Goal: Book appointment/travel/reservation

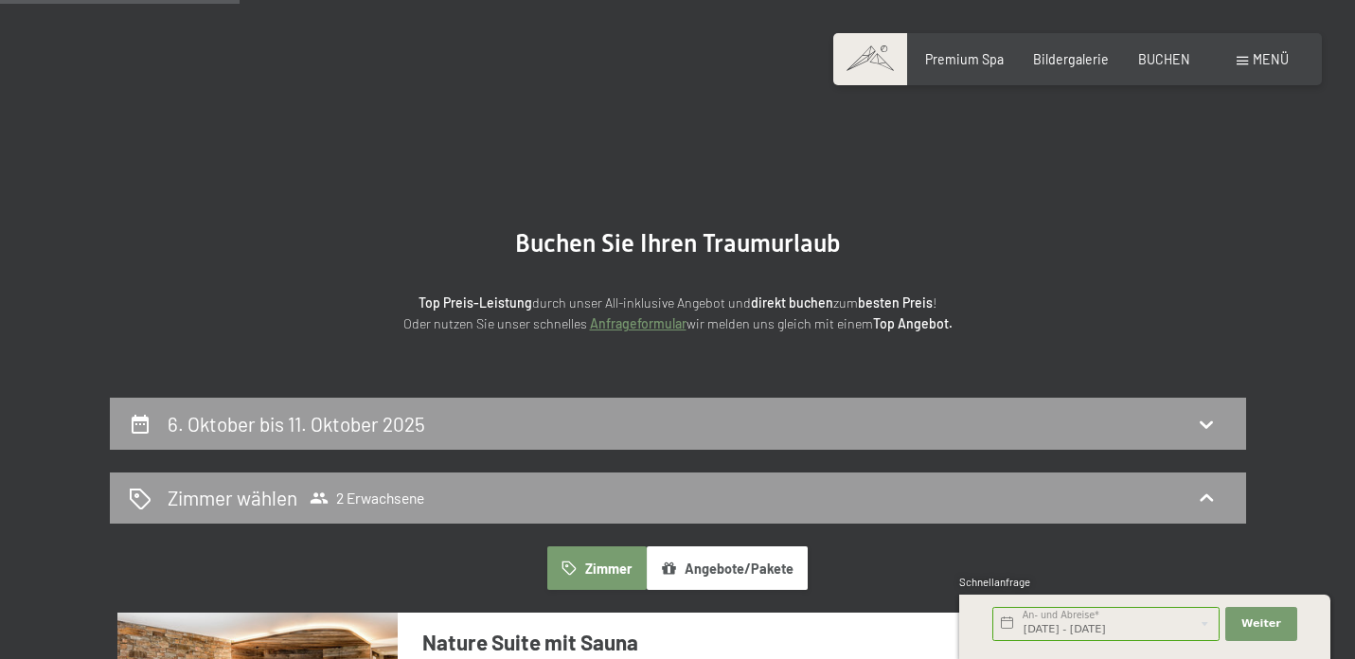
scroll to position [335, 0]
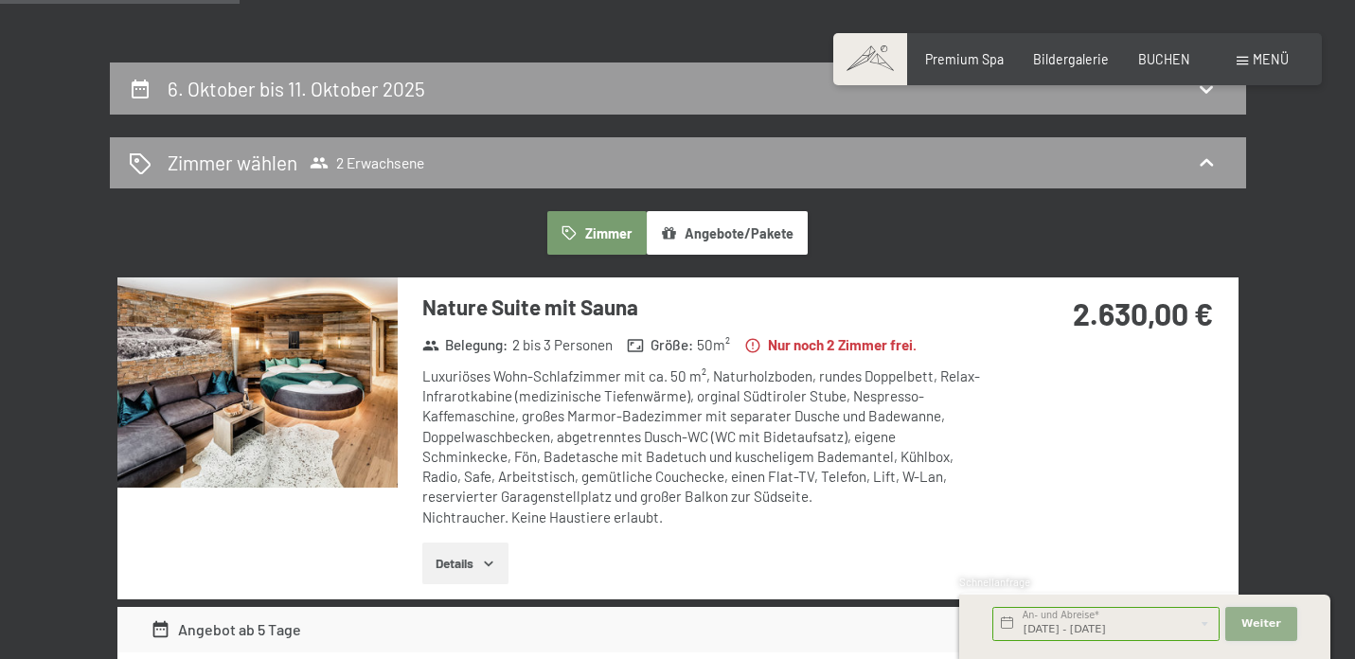
click at [1279, 618] on span "Weiter" at bounding box center [1262, 624] width 40 height 15
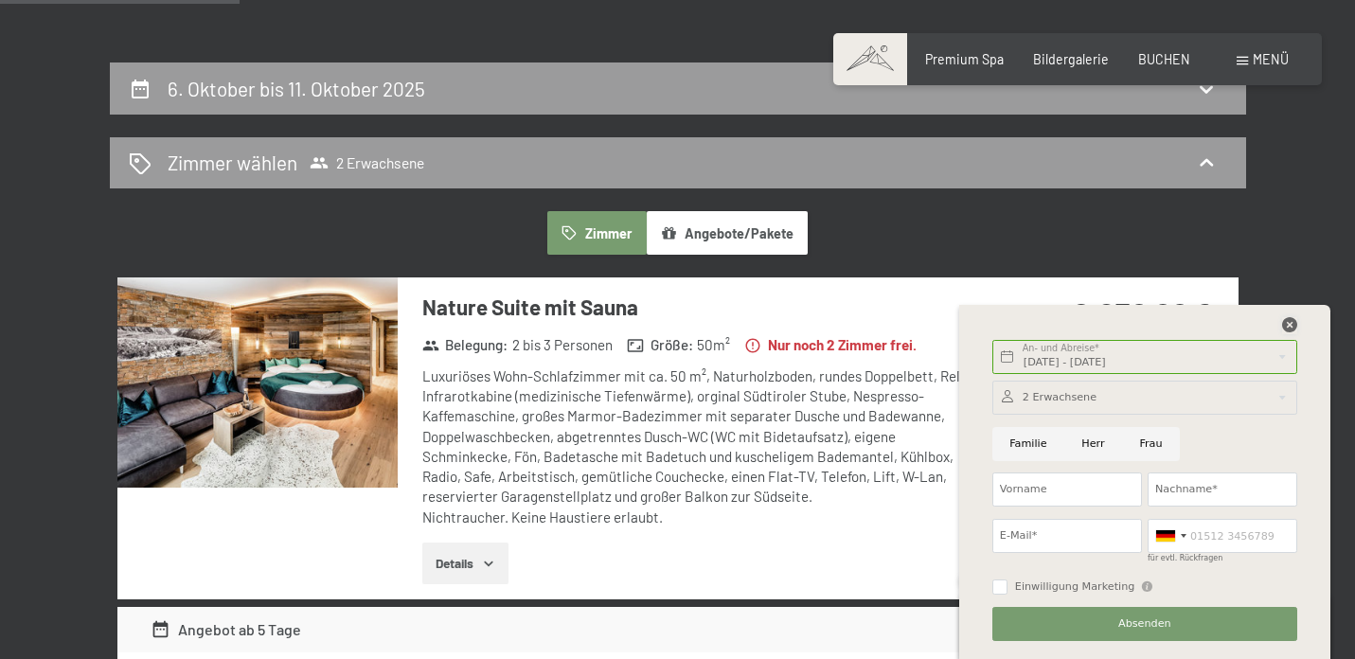
click at [1290, 326] on icon at bounding box center [1289, 324] width 15 height 15
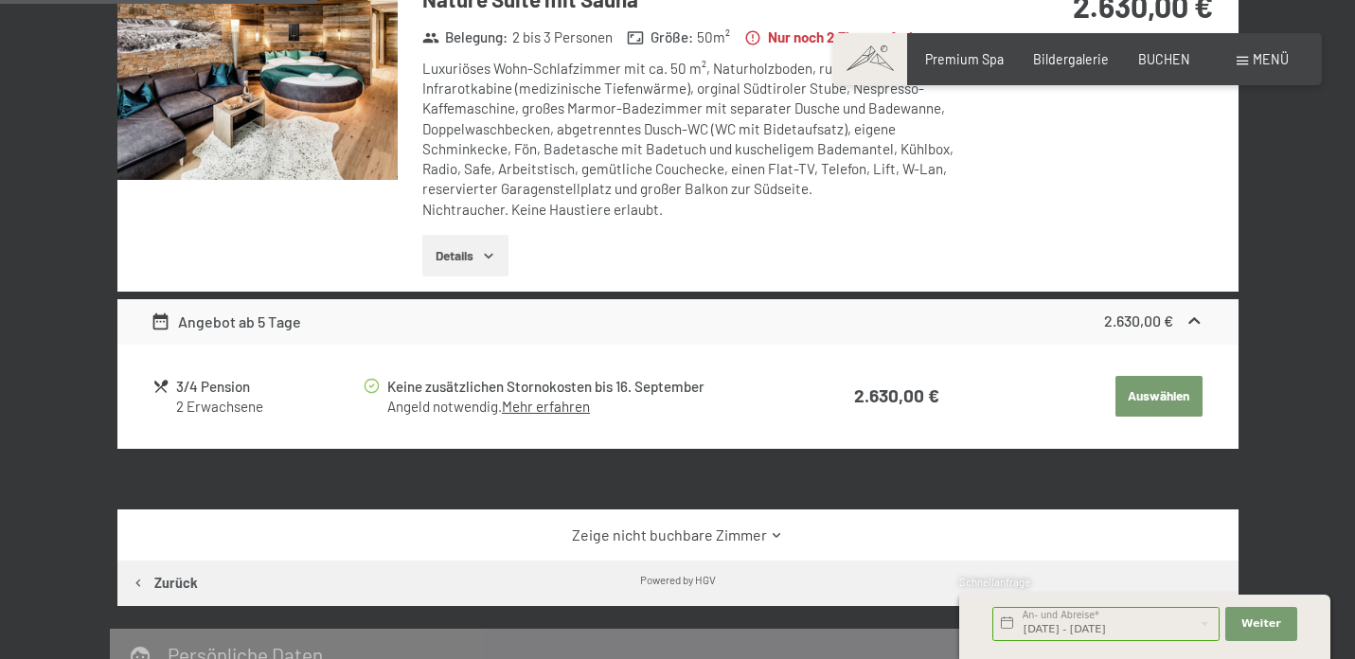
scroll to position [463, 0]
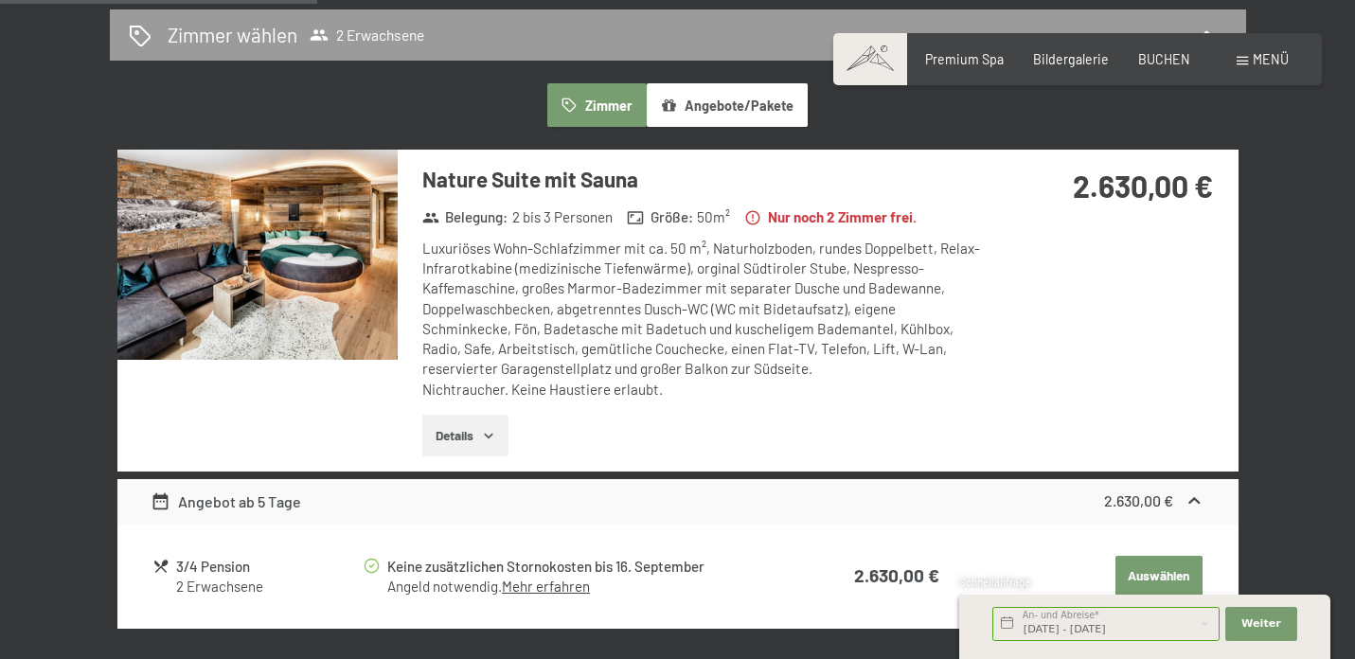
click at [490, 431] on icon "button" at bounding box center [488, 435] width 15 height 15
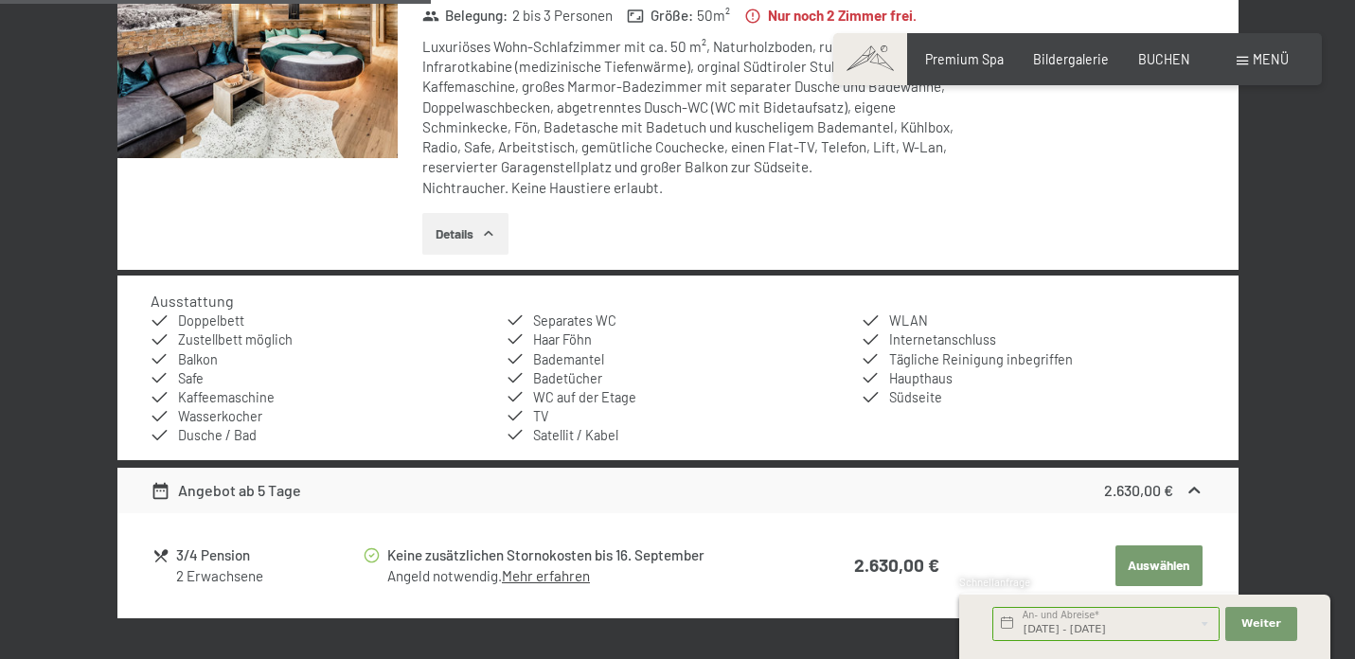
scroll to position [746, 0]
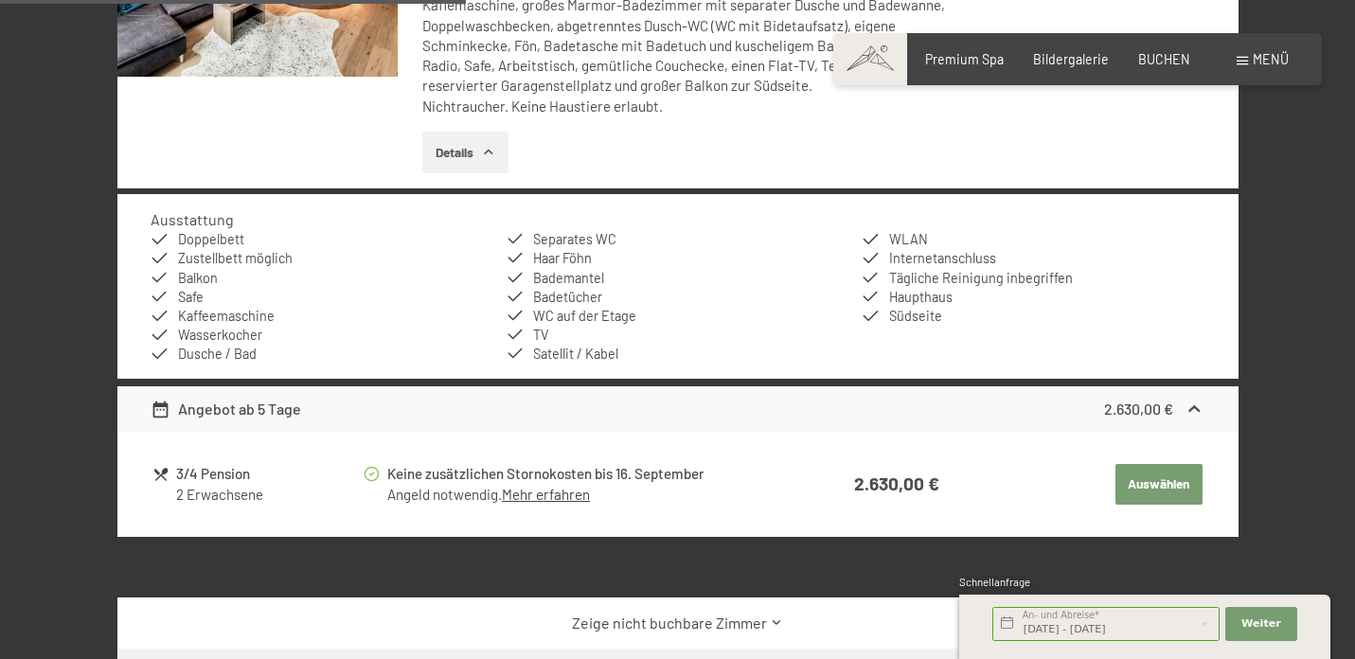
click at [569, 503] on link "Mehr erfahren" at bounding box center [546, 494] width 88 height 17
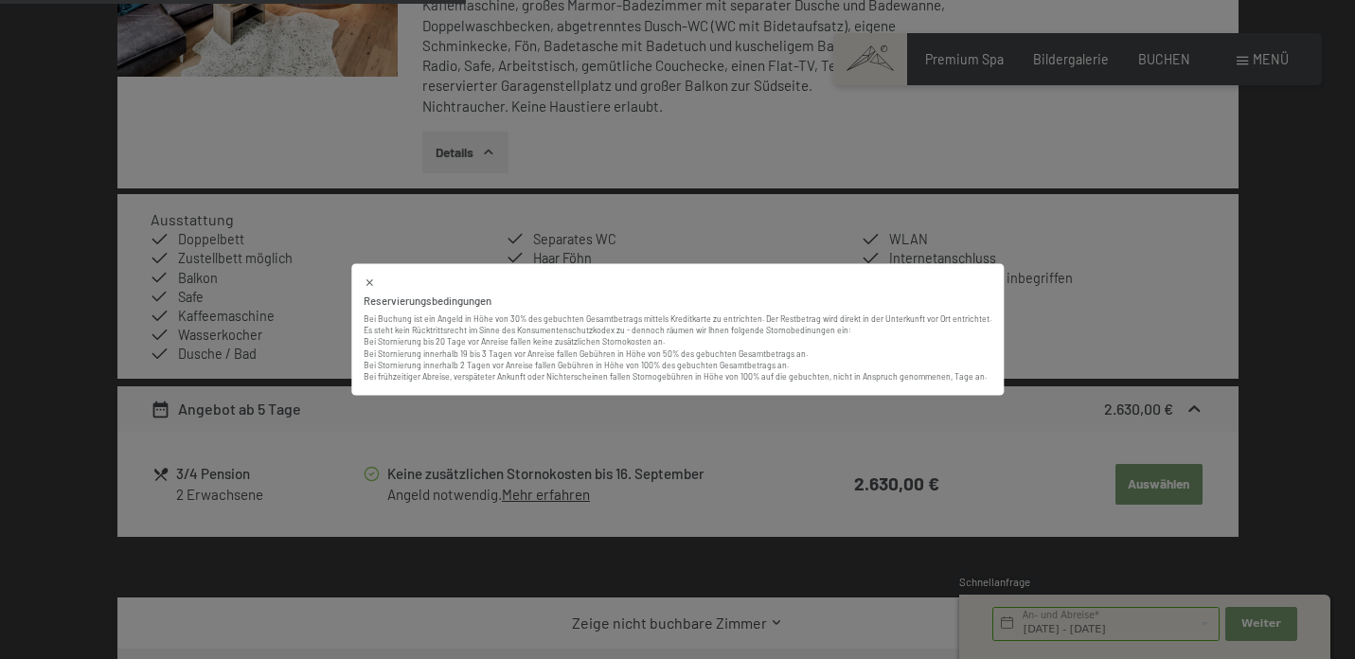
click at [586, 233] on div "Reservierungsbedingungen Bei Buchung ist ein Angeld in Höhe von 30% des gebucht…" at bounding box center [677, 329] width 1355 height 659
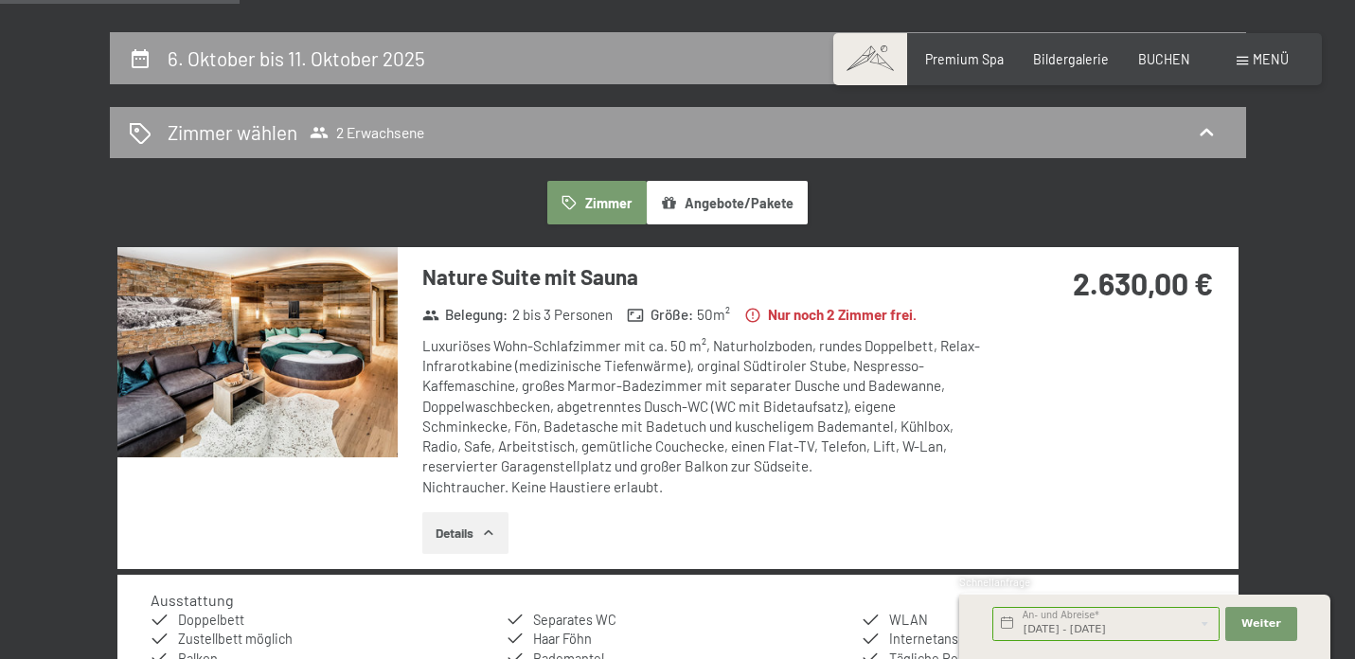
scroll to position [321, 0]
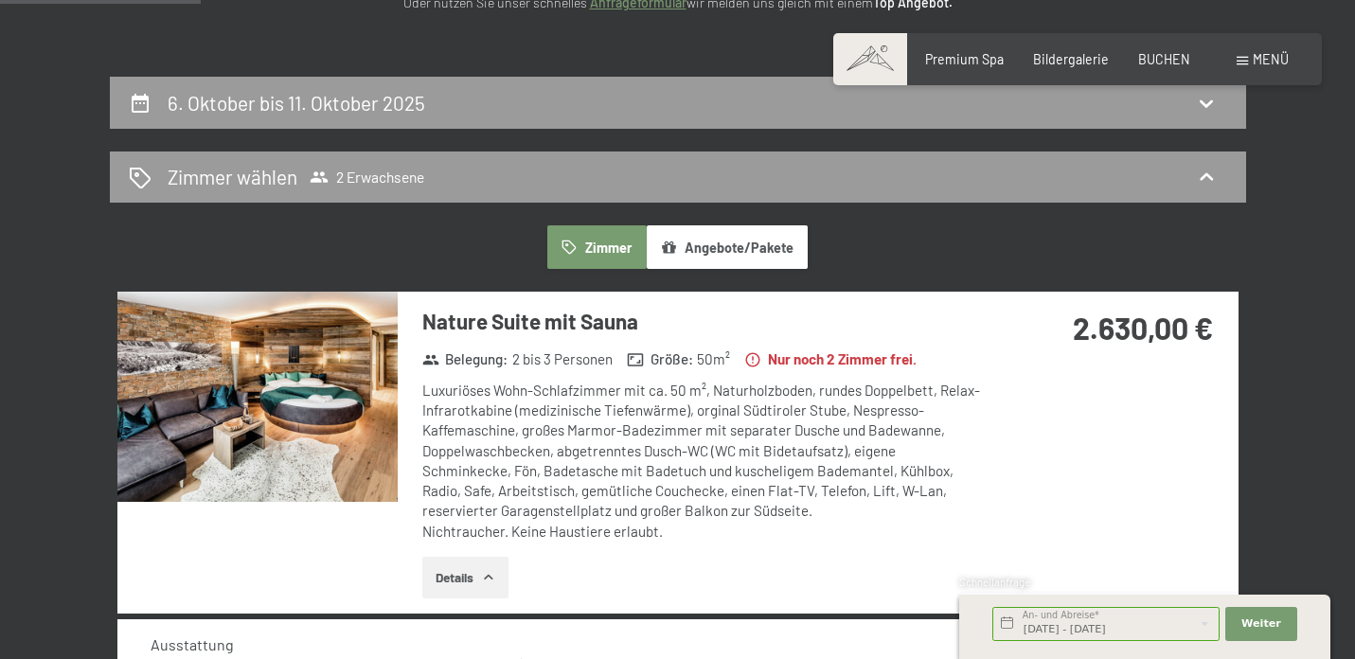
click at [296, 395] on img at bounding box center [257, 397] width 280 height 210
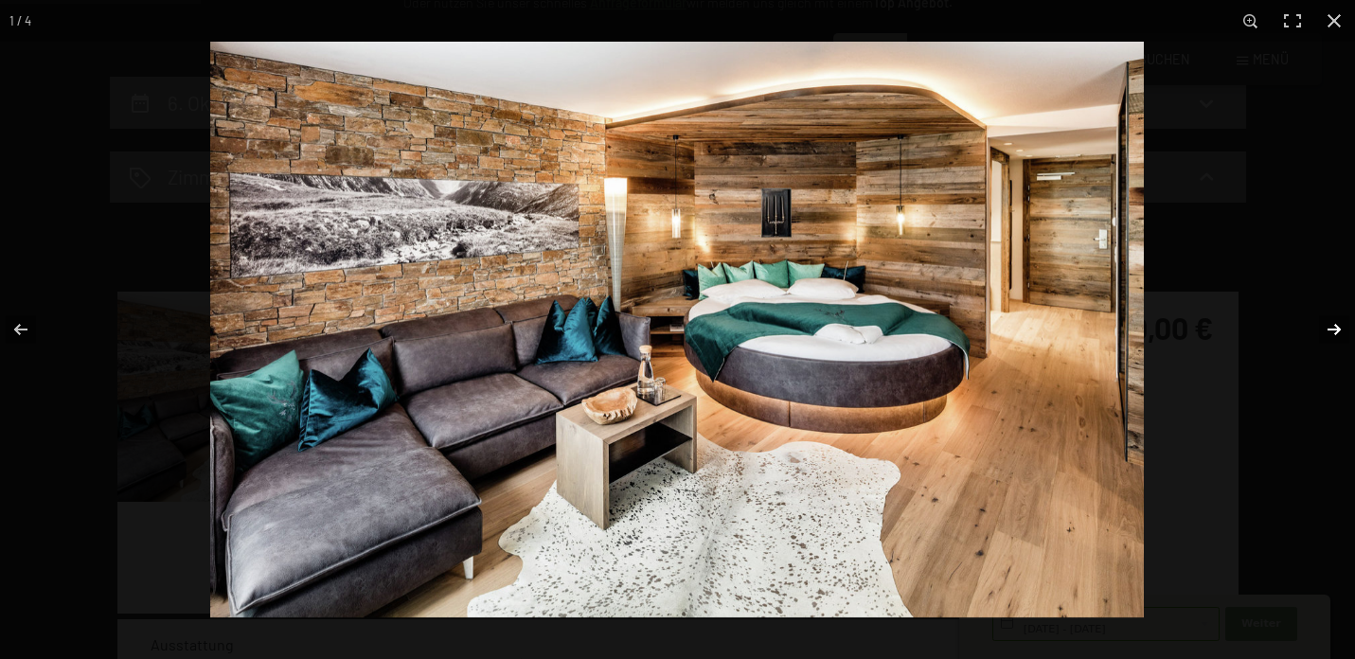
click at [1344, 331] on button "button" at bounding box center [1322, 329] width 66 height 95
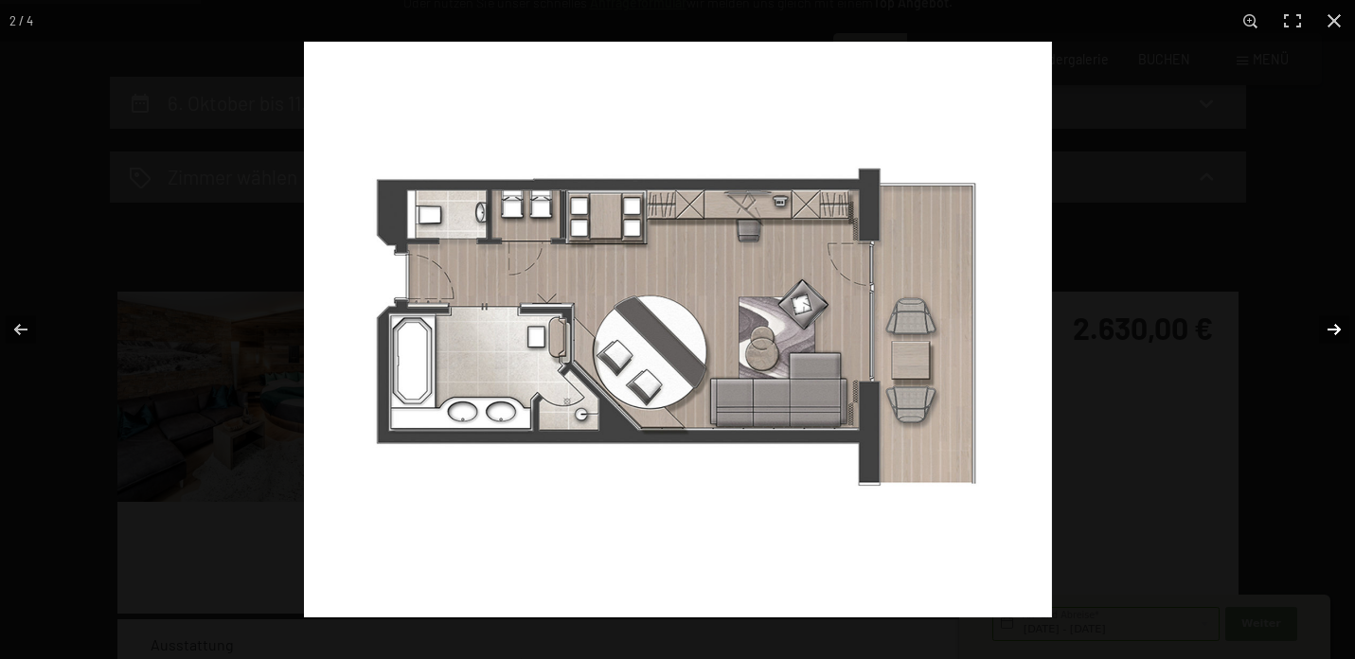
click at [1329, 322] on button "button" at bounding box center [1322, 329] width 66 height 95
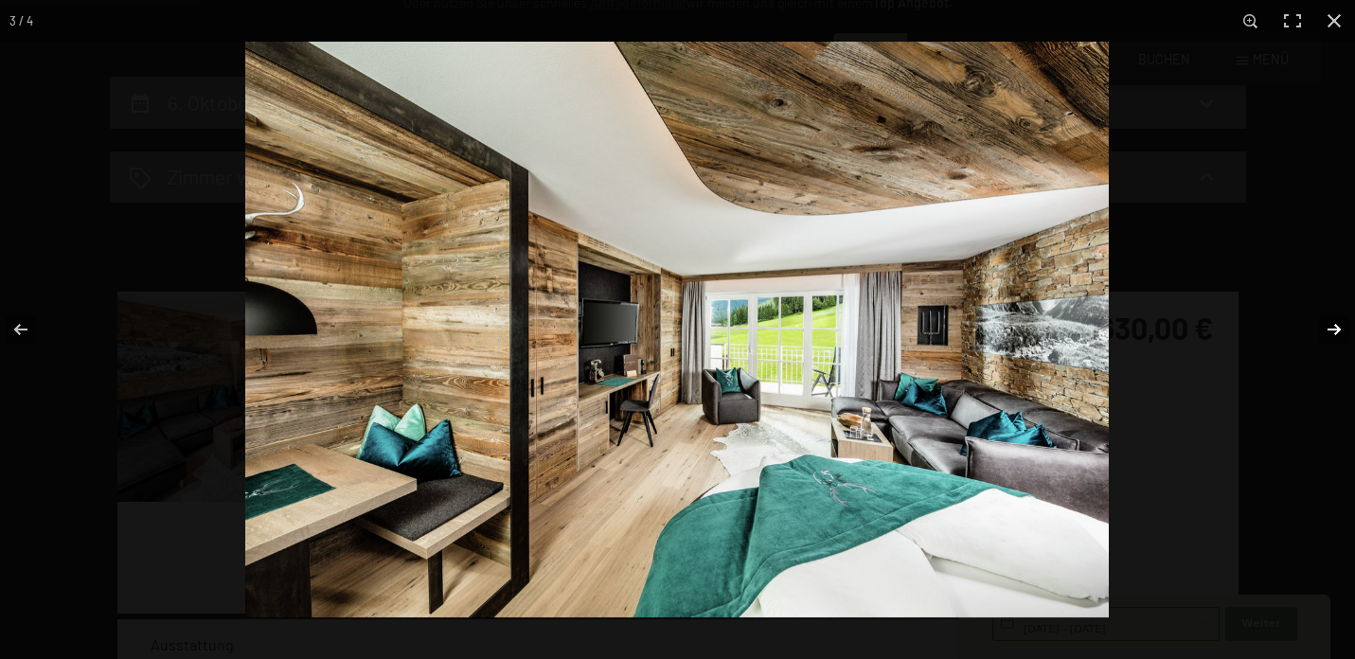
click at [1329, 322] on button "button" at bounding box center [1322, 329] width 66 height 95
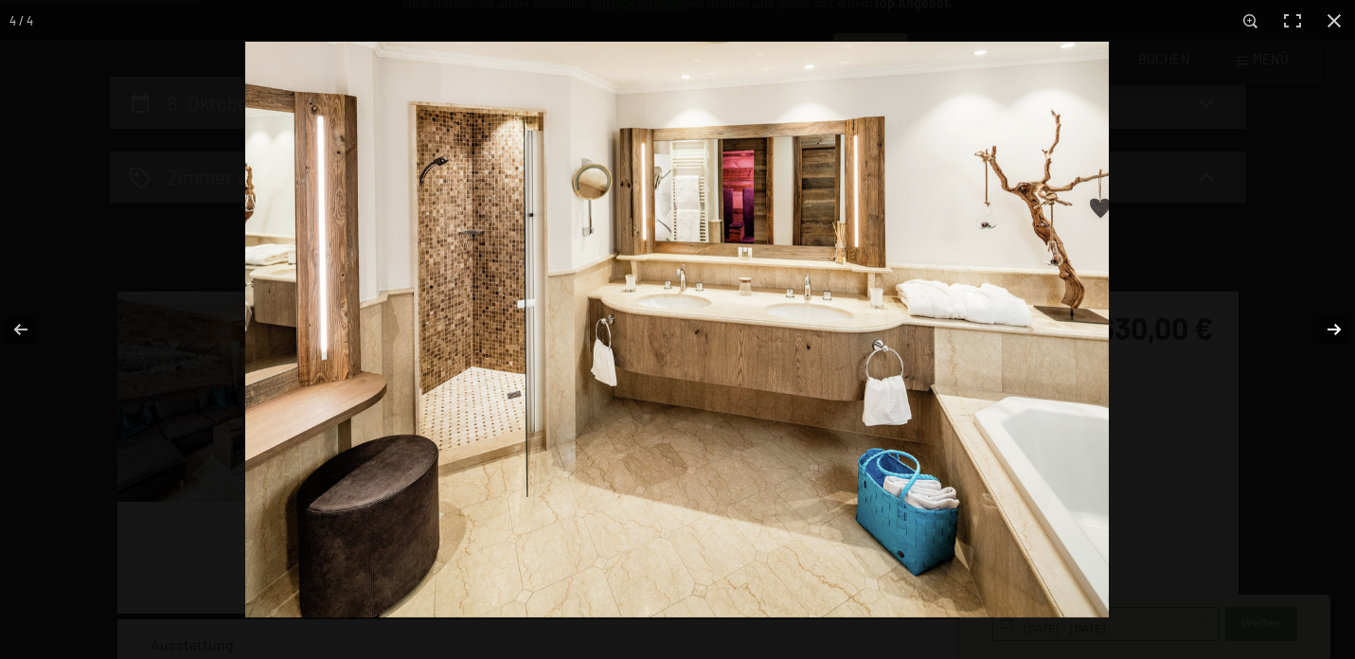
click at [1329, 322] on button "button" at bounding box center [1322, 329] width 66 height 95
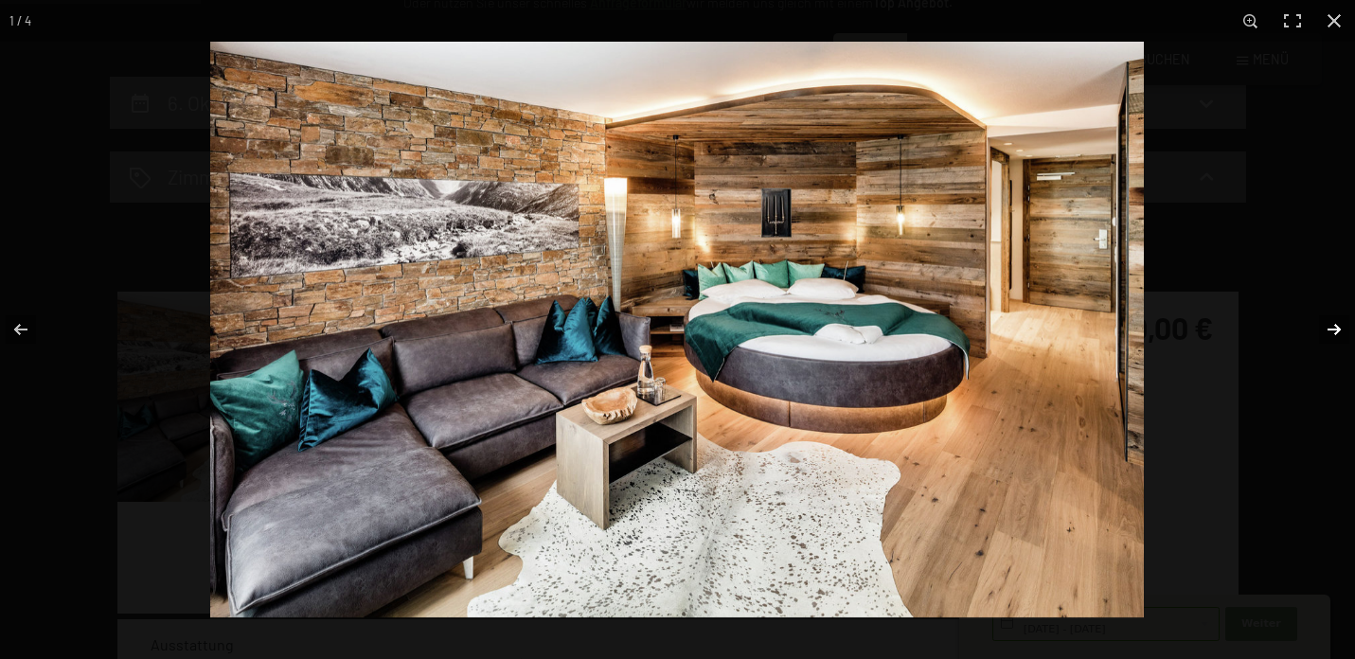
click at [1329, 322] on button "button" at bounding box center [1322, 329] width 66 height 95
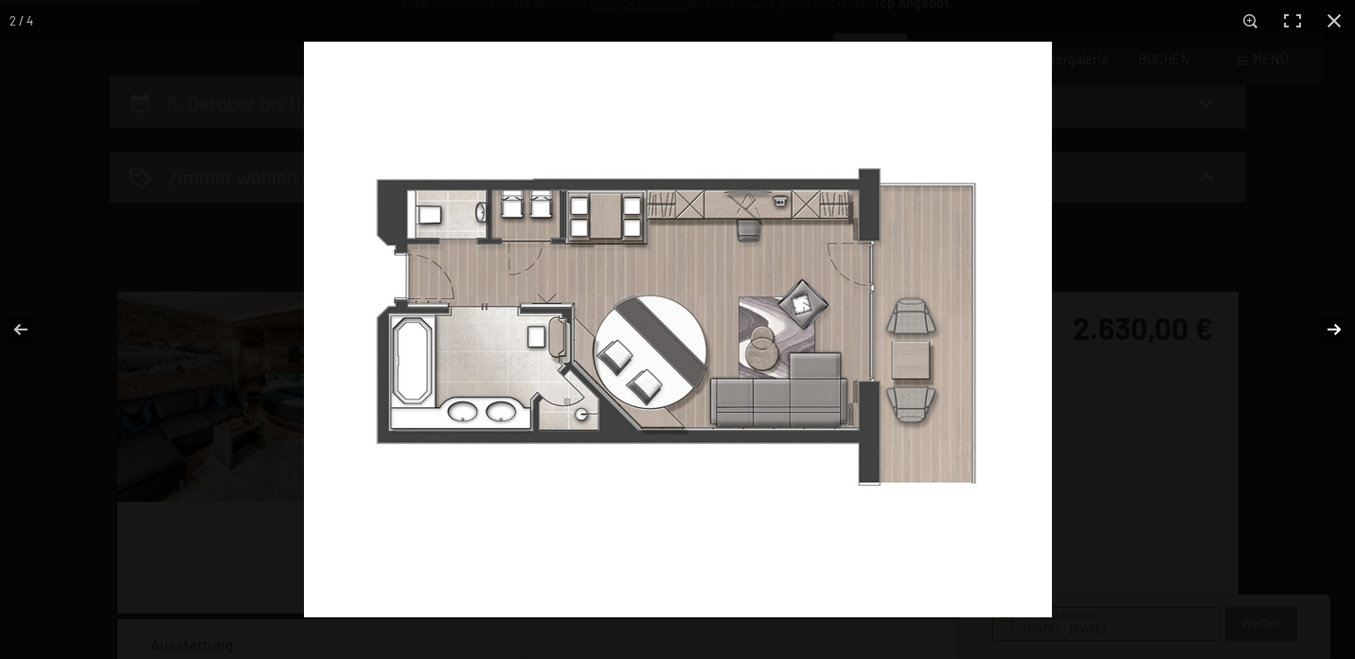
click at [1329, 322] on button "button" at bounding box center [1322, 329] width 66 height 95
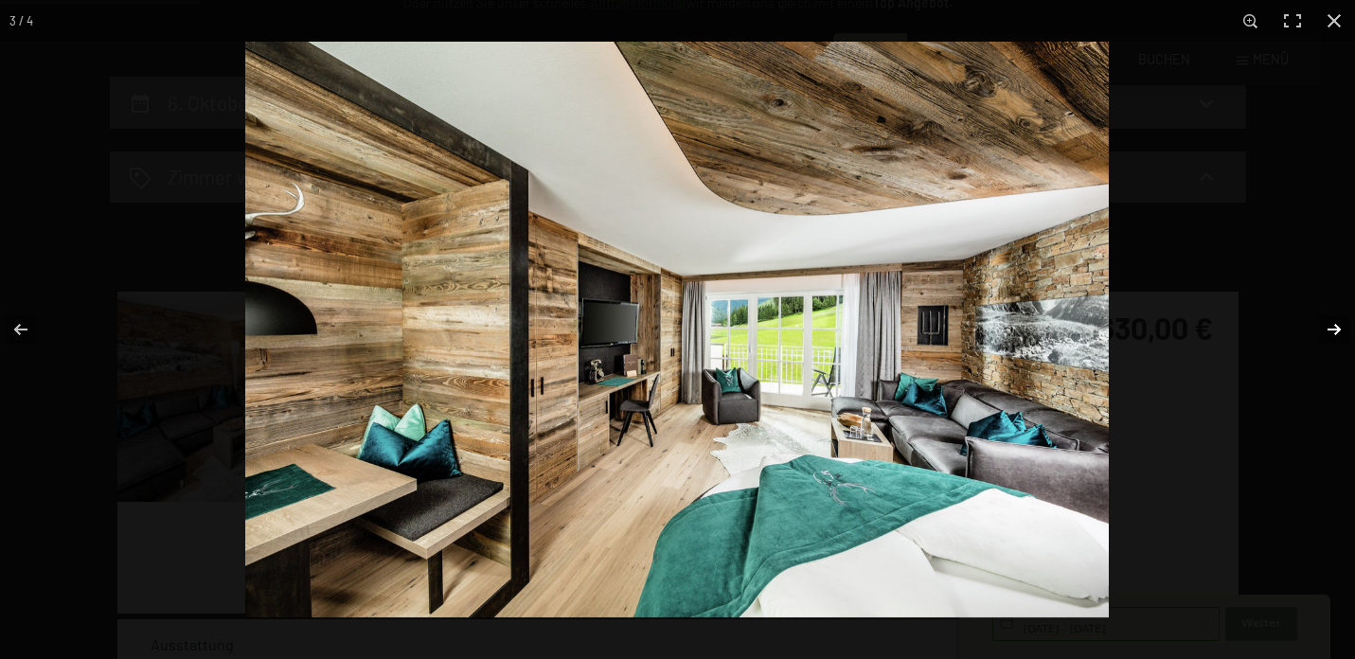
click at [1329, 322] on button "button" at bounding box center [1322, 329] width 66 height 95
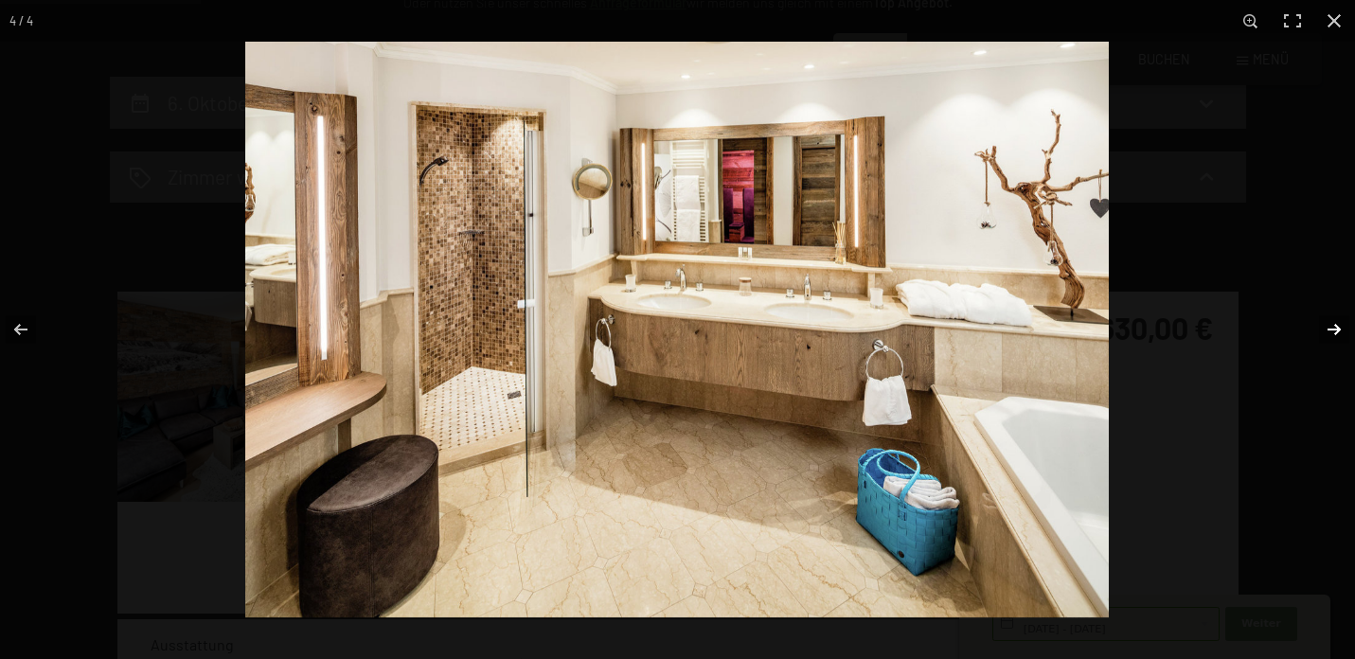
click at [1329, 322] on button "button" at bounding box center [1322, 329] width 66 height 95
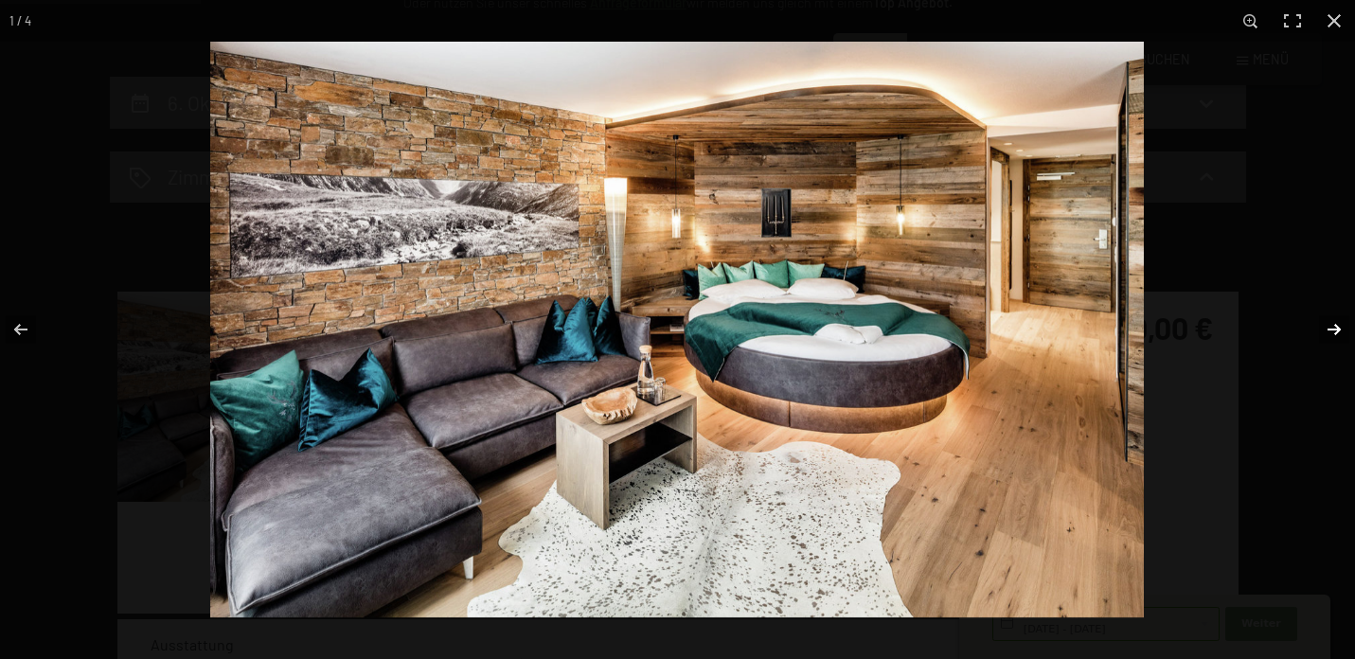
click at [1329, 322] on button "button" at bounding box center [1322, 329] width 66 height 95
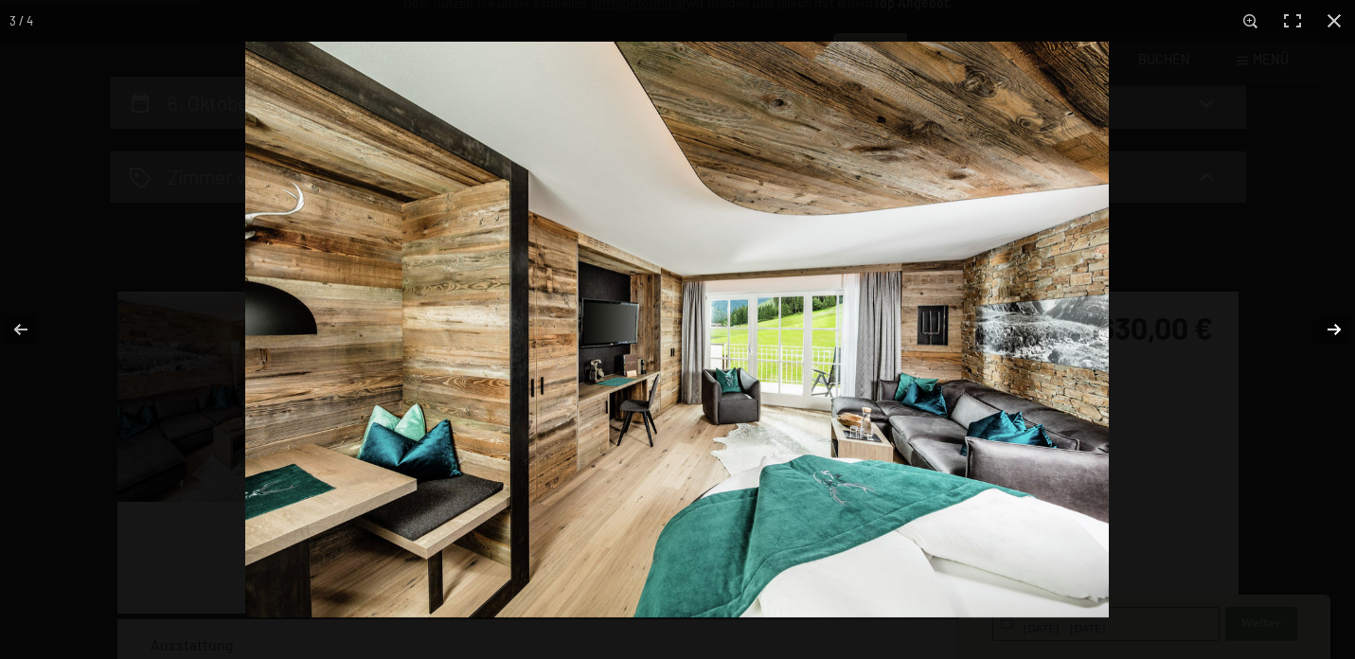
click at [1329, 322] on button "button" at bounding box center [1322, 329] width 66 height 95
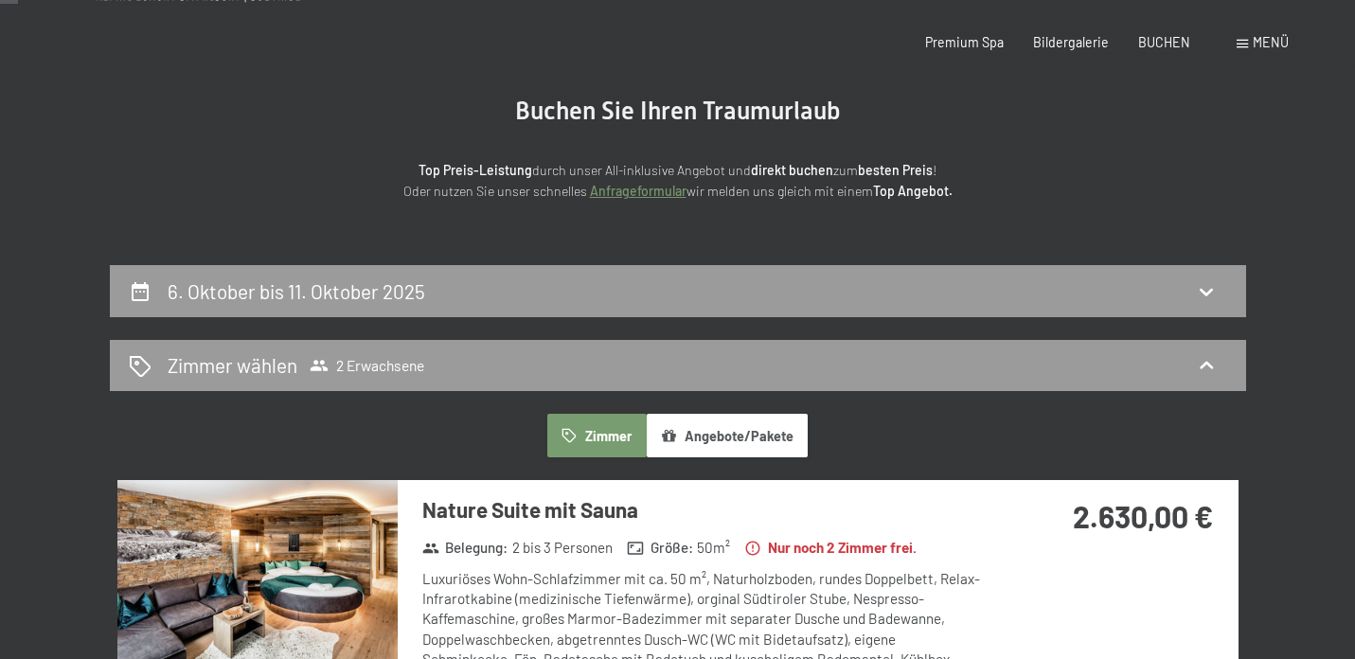
scroll to position [0, 0]
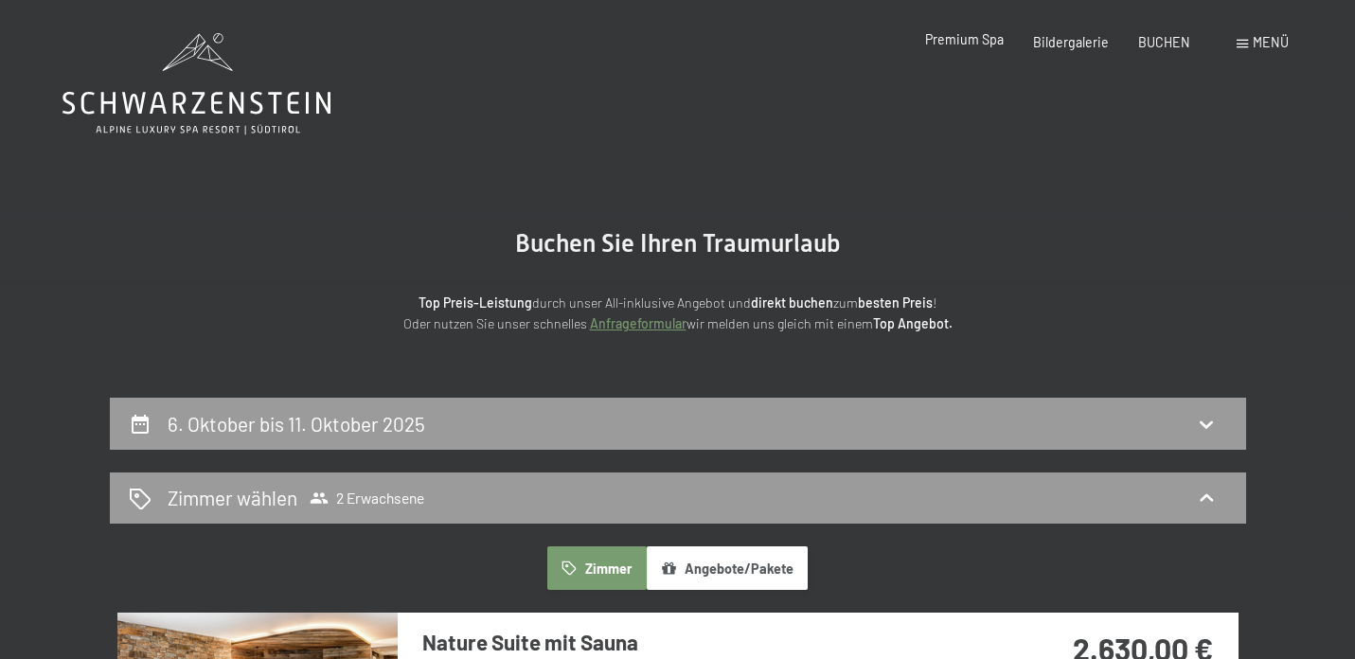
click at [969, 38] on span "Premium Spa" at bounding box center [964, 39] width 79 height 16
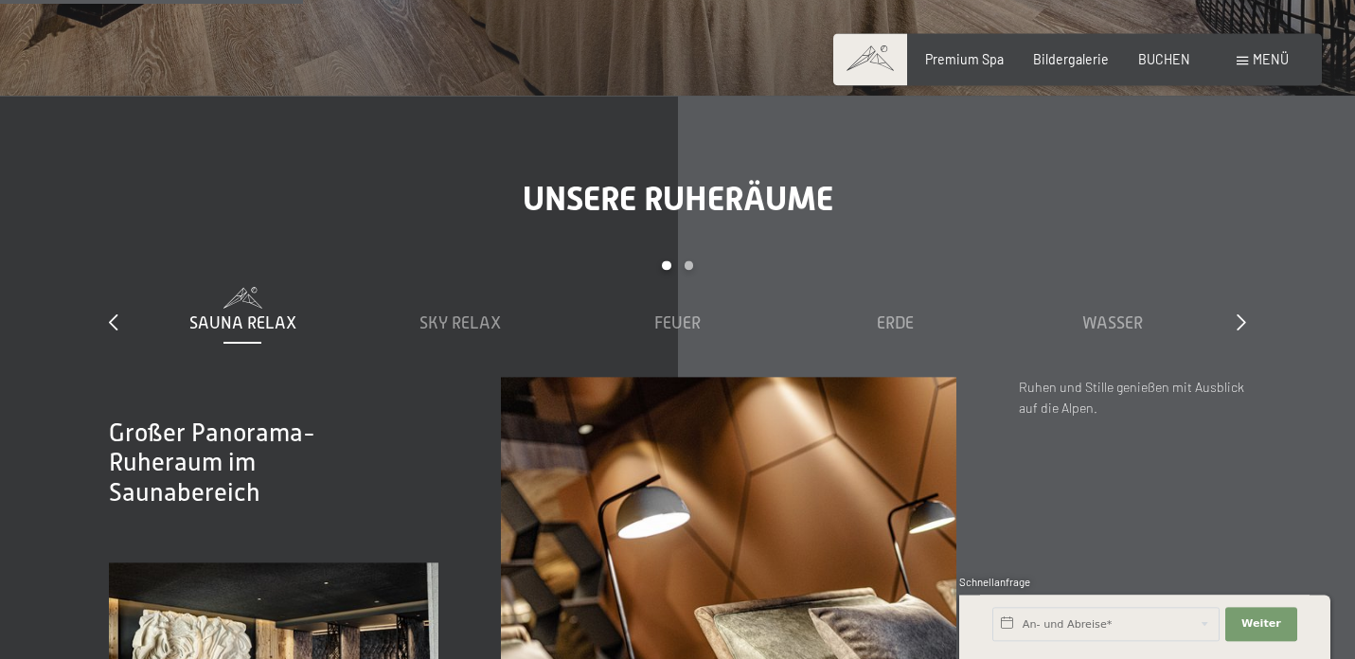
scroll to position [2662, 0]
